Goal: Information Seeking & Learning: Learn about a topic

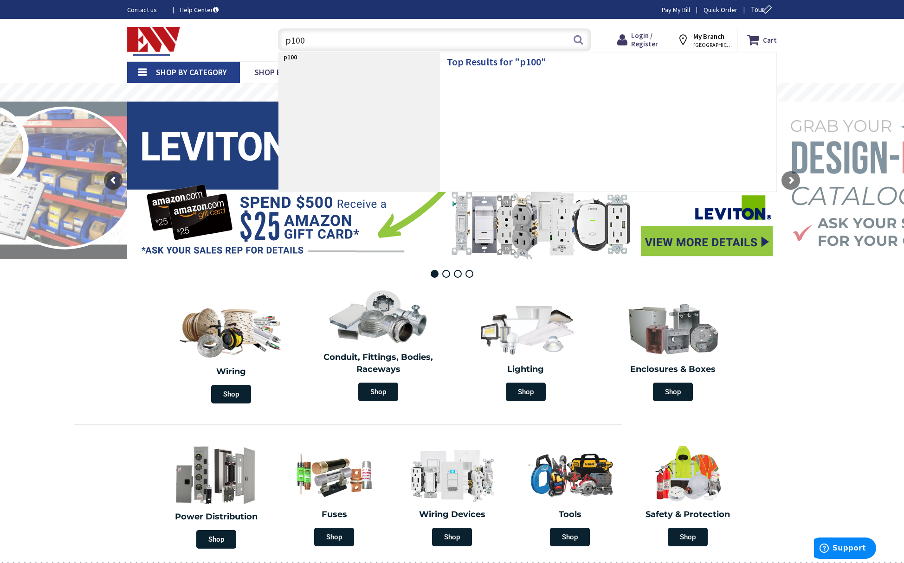
type input "p1001"
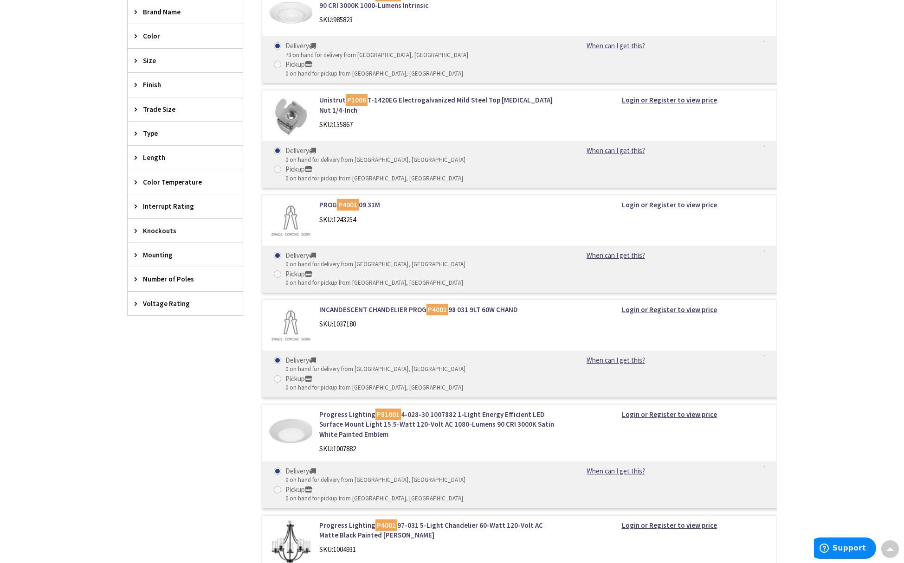
scroll to position [247, 0]
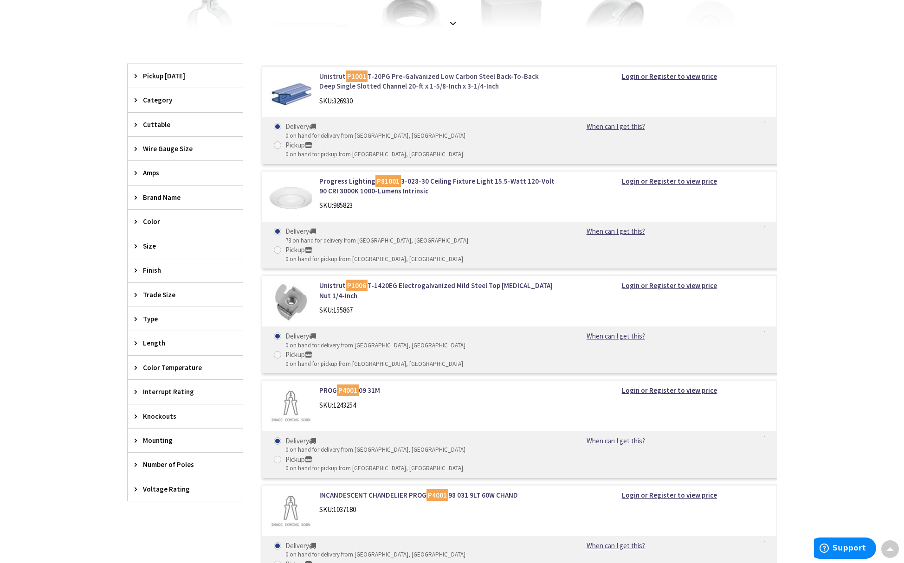
click at [462, 84] on link "Unistrut P1001 T-20PG Pre-Galvanized Low Carbon Steel Back-To-Back Deep Single …" at bounding box center [437, 81] width 236 height 20
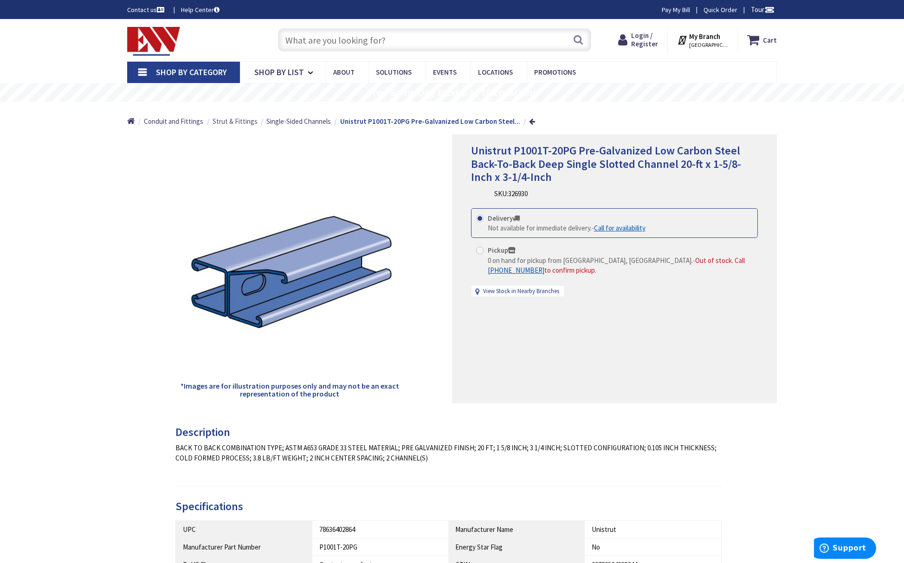
click at [250, 121] on span "Strut & Fittings" at bounding box center [234, 121] width 45 height 9
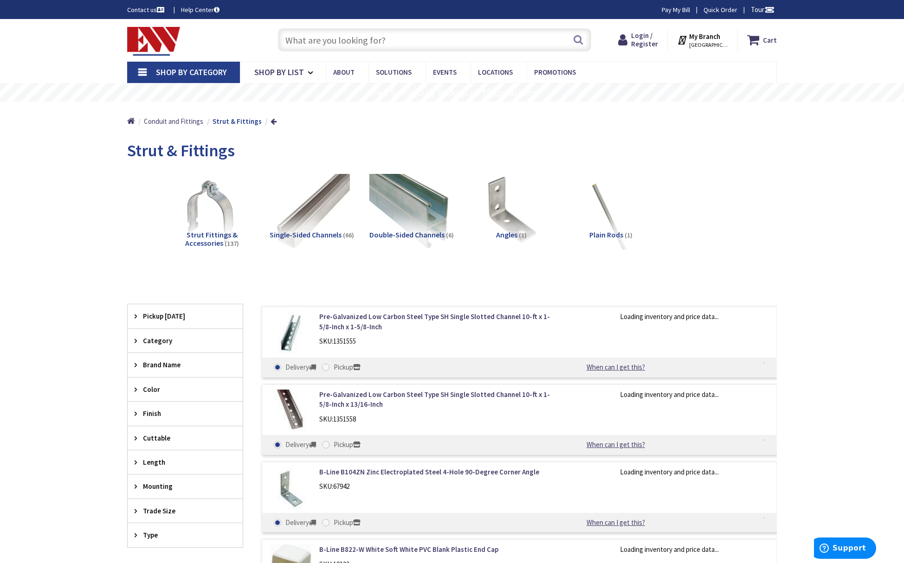
click at [399, 219] on img at bounding box center [411, 211] width 84 height 84
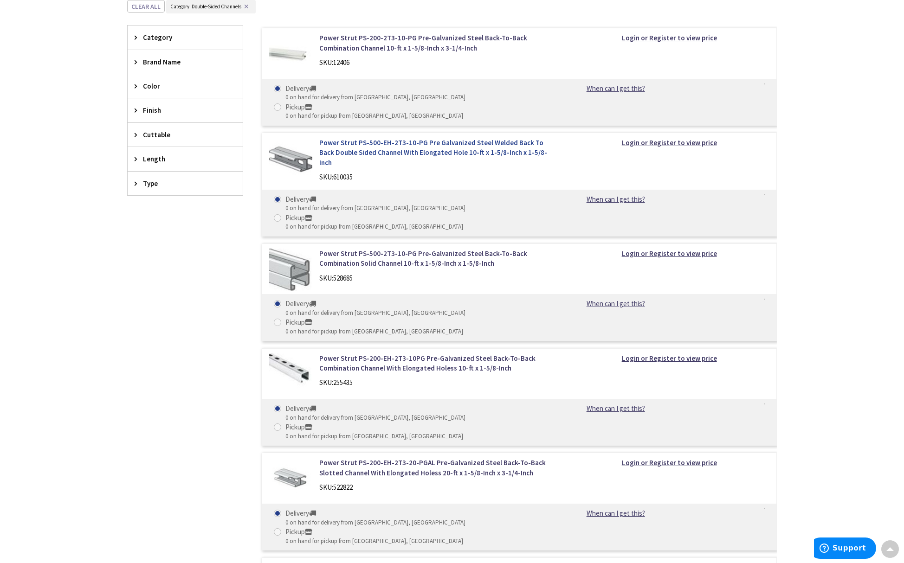
scroll to position [473, 0]
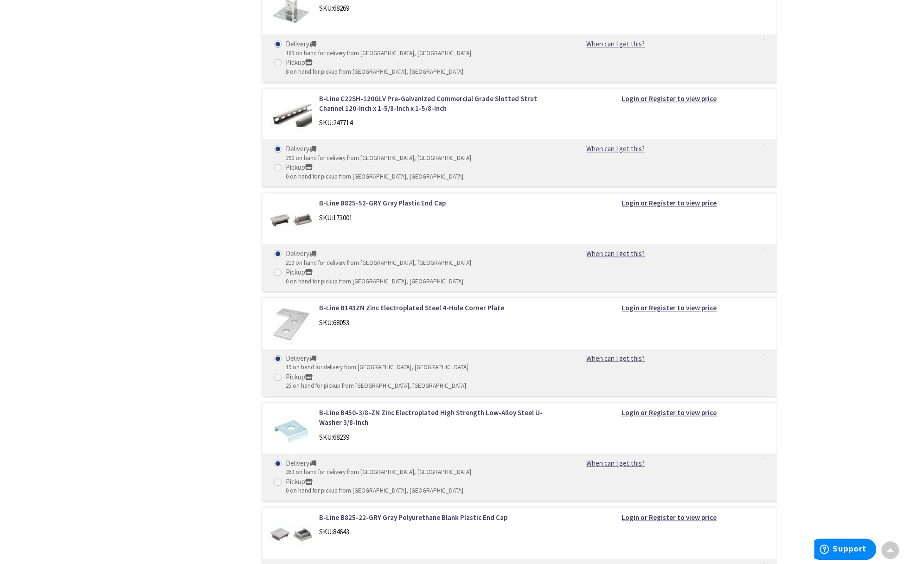
scroll to position [1051, 0]
